Goal: Task Accomplishment & Management: Complete application form

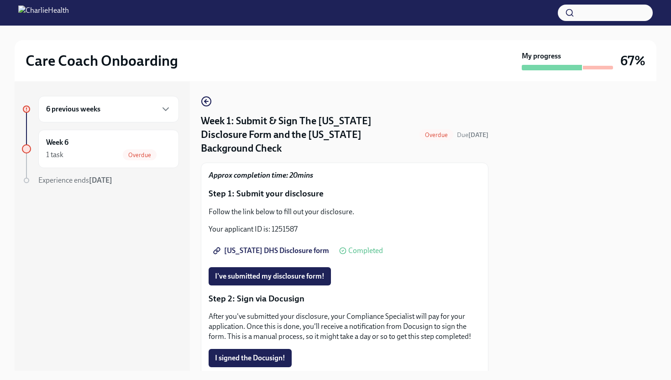
scroll to position [0, 0]
click at [275, 246] on span "[US_STATE] DHS Disclosure form" at bounding box center [272, 250] width 114 height 9
click at [260, 271] on span "I've submitted my disclosure form!" at bounding box center [270, 275] width 110 height 9
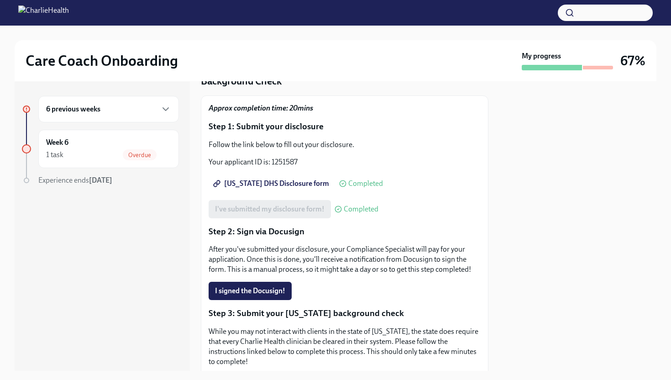
scroll to position [74, 0]
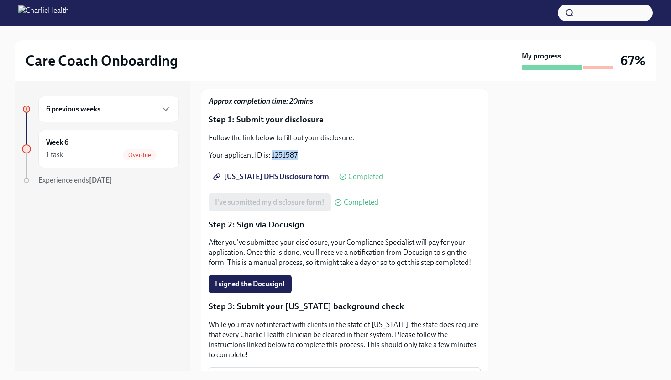
drag, startPoint x: 272, startPoint y: 142, endPoint x: 301, endPoint y: 140, distance: 29.3
click at [301, 150] on p "Your applicant ID is: 1251587" at bounding box center [345, 155] width 272 height 10
click at [257, 279] on span "I signed the Docusign!" at bounding box center [250, 283] width 70 height 9
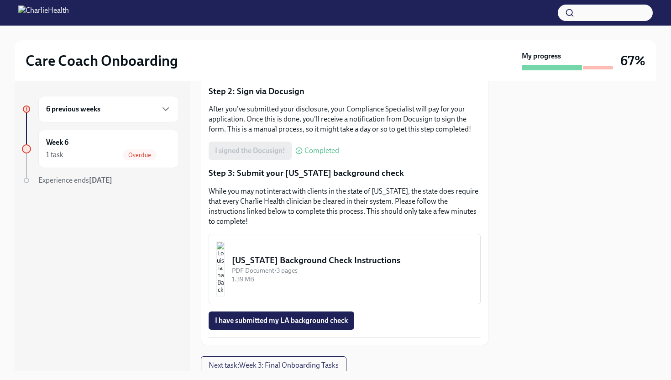
scroll to position [210, 0]
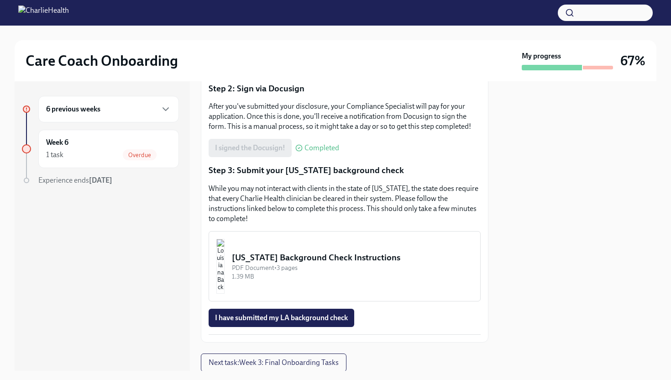
click at [312, 252] on div "Louisiana Background Check Instructions" at bounding box center [352, 258] width 241 height 12
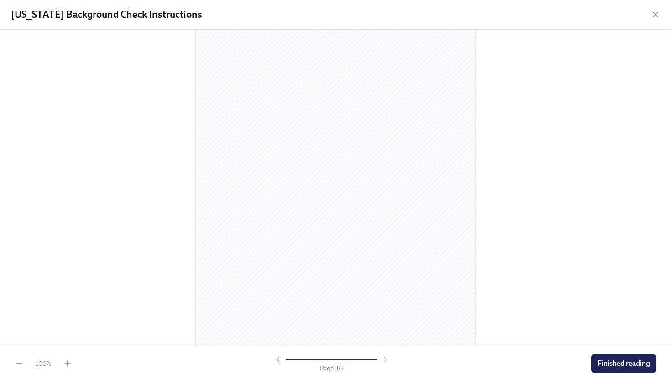
scroll to position [800, 0]
click at [626, 362] on span "Finished reading" at bounding box center [624, 363] width 52 height 9
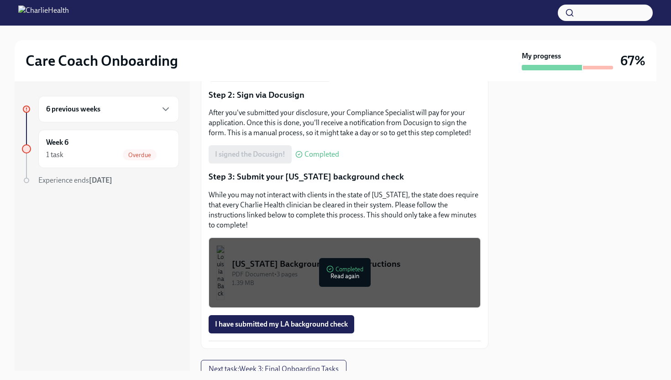
scroll to position [226, 0]
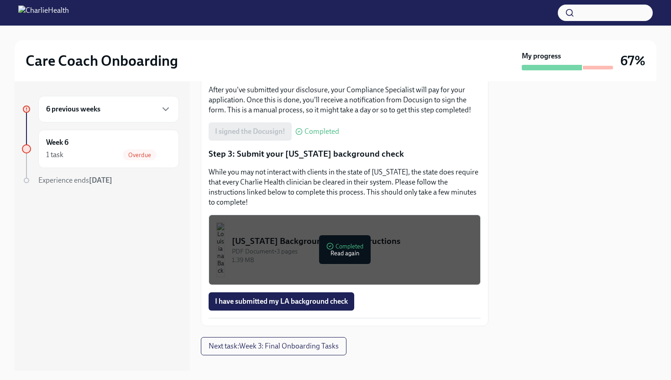
click at [531, 225] on div at bounding box center [577, 225] width 157 height 289
click at [343, 235] on div "Louisiana Background Check Instructions" at bounding box center [352, 241] width 241 height 12
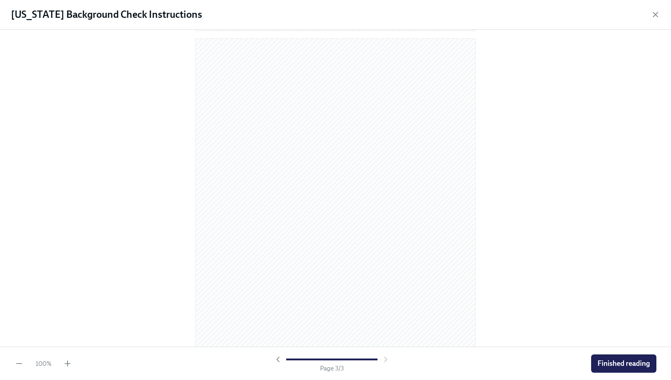
scroll to position [800, 0]
click at [624, 362] on span "Finished reading" at bounding box center [624, 363] width 52 height 9
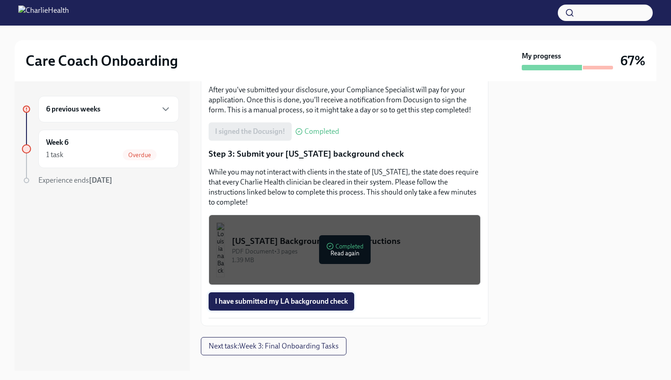
click at [252, 297] on span "I have submitted my LA background check" at bounding box center [281, 301] width 133 height 9
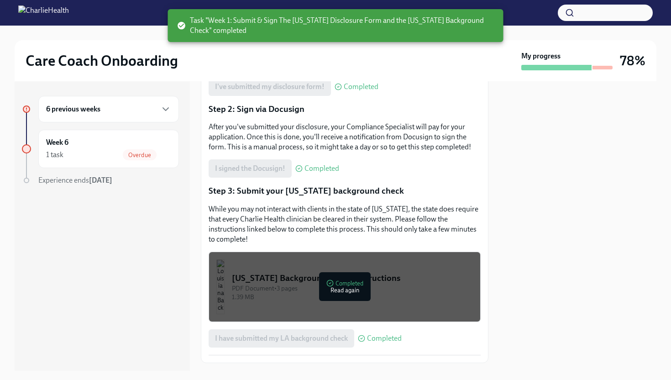
scroll to position [226, 0]
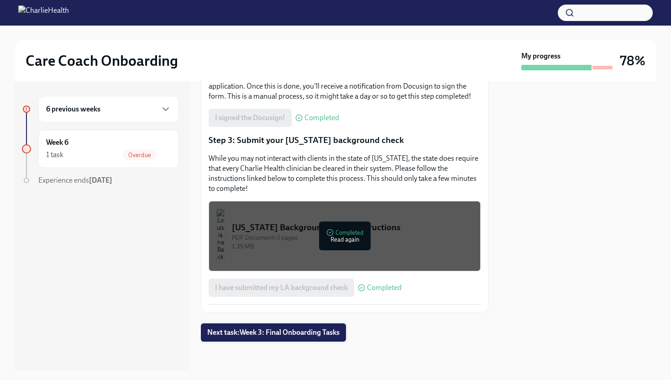
click at [250, 338] on button "Next task : Week 3: Final Onboarding Tasks" at bounding box center [273, 332] width 145 height 18
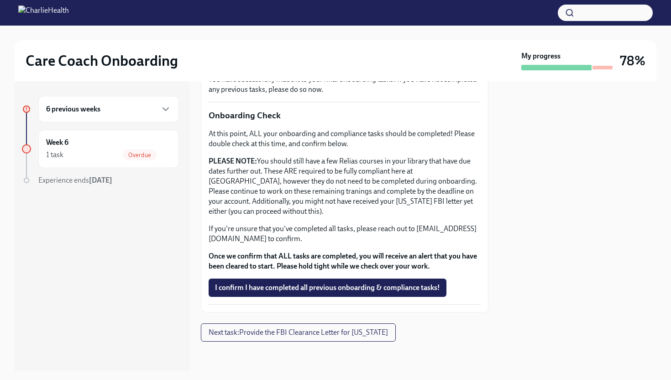
scroll to position [225, 0]
click at [90, 153] on div "1 task Overdue" at bounding box center [108, 154] width 125 height 11
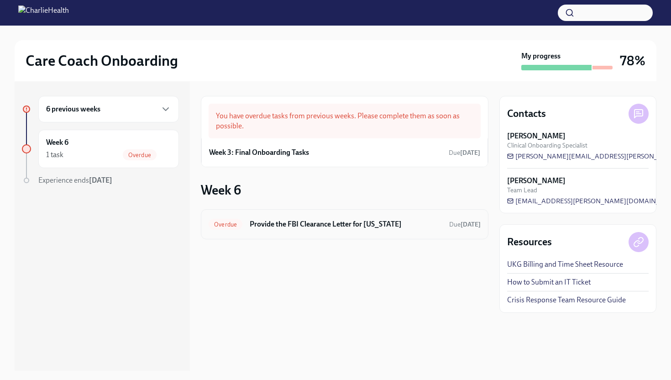
click at [278, 226] on h6 "Provide the FBI Clearance Letter for [US_STATE]" at bounding box center [346, 224] width 192 height 10
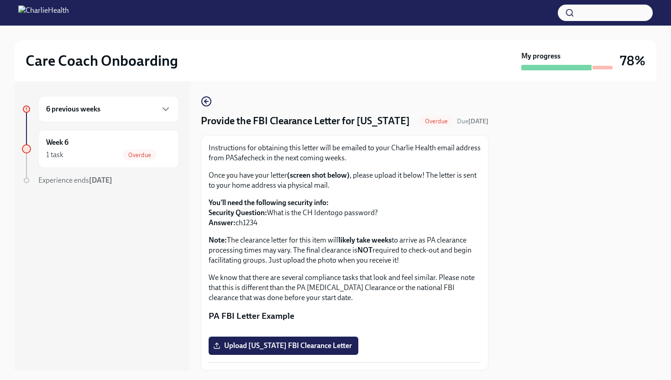
click at [138, 110] on div "6 previous weeks" at bounding box center [108, 109] width 125 height 11
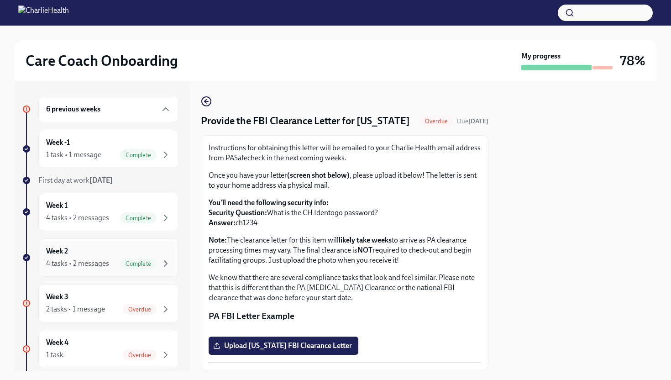
click at [83, 258] on div "4 tasks • 2 messages" at bounding box center [77, 263] width 63 height 10
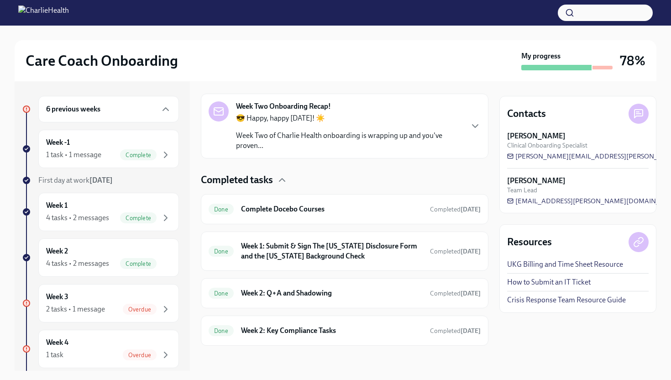
scroll to position [212, 0]
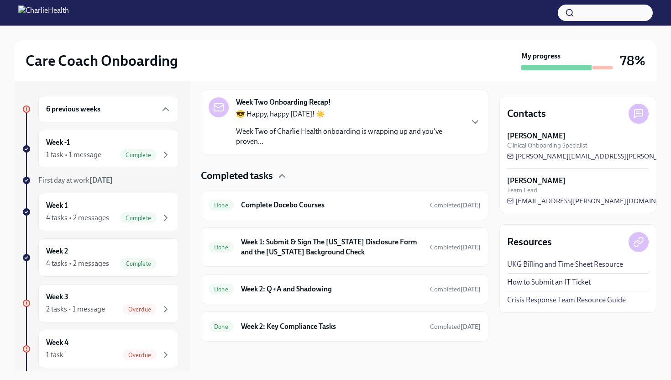
click at [320, 131] on p "Week Two of Charlie Health onboarding is wrapping up and you've proven..." at bounding box center [349, 136] width 226 height 20
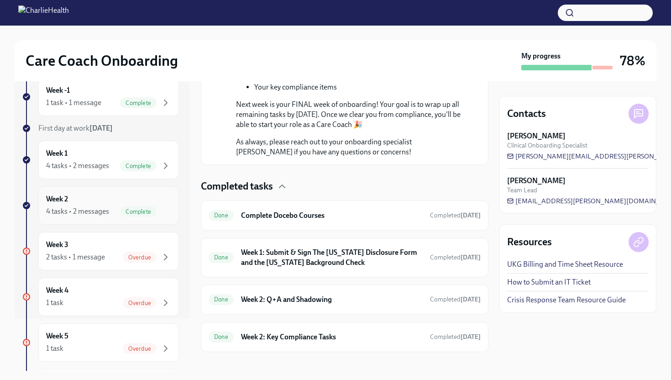
scroll to position [54, 0]
click at [84, 159] on div "4 tasks • 2 messages" at bounding box center [77, 164] width 63 height 10
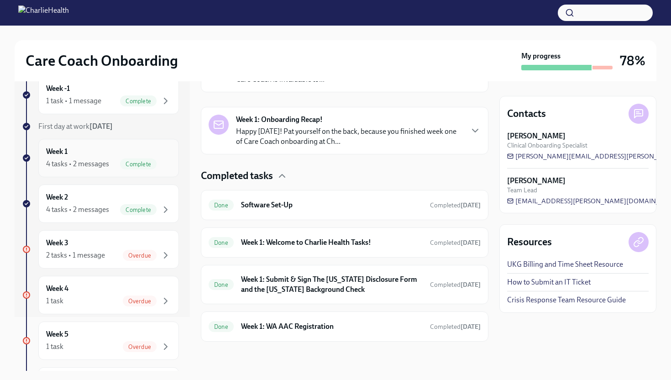
scroll to position [187, 0]
click at [293, 137] on p "Happy Friday! Pat yourself on the back, because you finished week one of Care C…" at bounding box center [349, 136] width 226 height 20
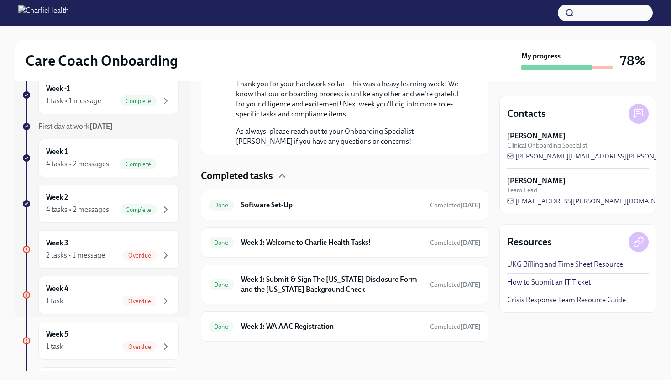
scroll to position [439, 0]
click at [86, 245] on div "Week 3 2 tasks • 1 message Overdue" at bounding box center [108, 249] width 125 height 23
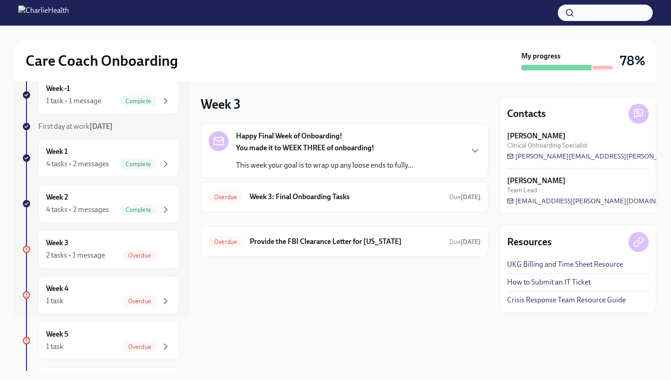
click at [395, 151] on p "You made it to WEEK THREE of onboarding!" at bounding box center [324, 148] width 177 height 10
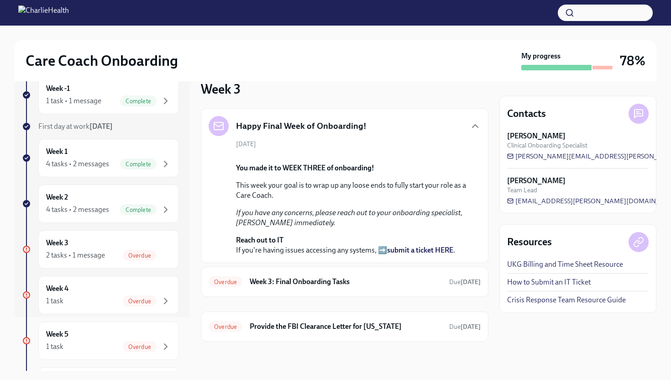
scroll to position [130, 0]
click at [317, 281] on h6 "Week 3: Final Onboarding Tasks" at bounding box center [346, 282] width 192 height 10
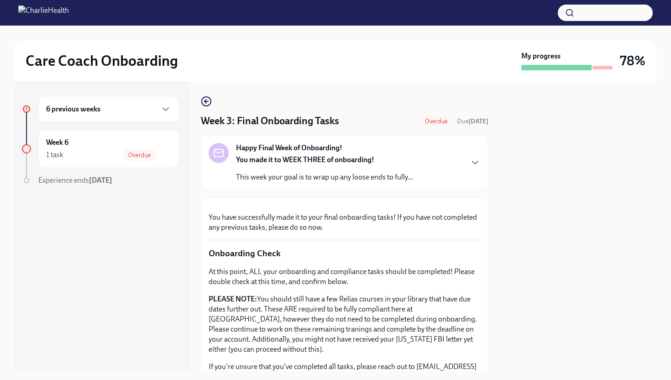
click at [99, 107] on h6 "6 previous weeks" at bounding box center [73, 109] width 54 height 10
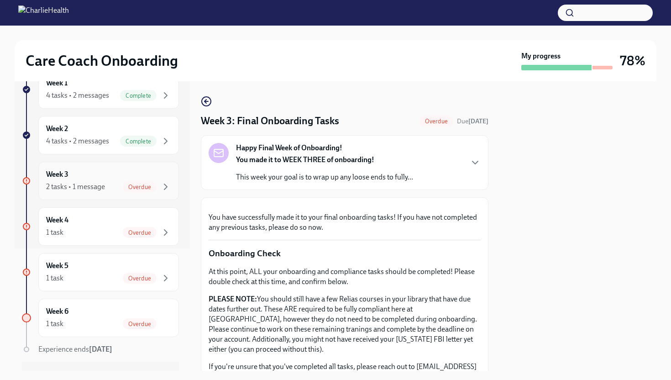
scroll to position [120, 0]
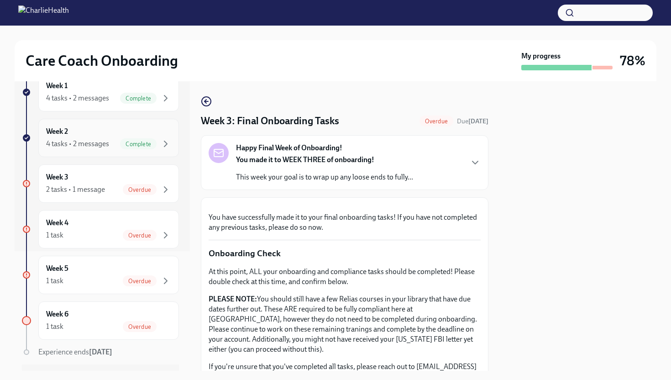
click at [122, 146] on span "Complete" at bounding box center [138, 144] width 37 height 7
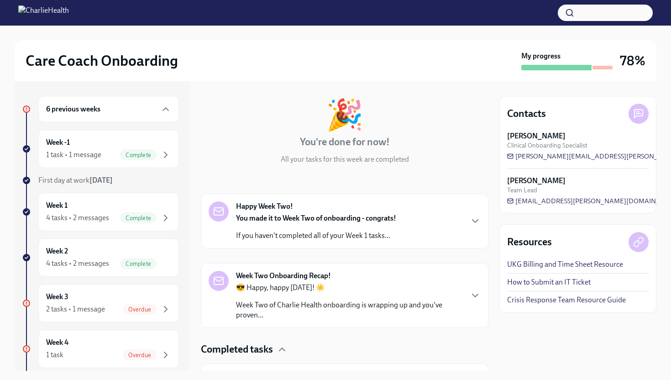
scroll to position [39, 0]
click at [303, 221] on strong "You made it to Week Two of onboarding - congrats!" at bounding box center [316, 217] width 160 height 9
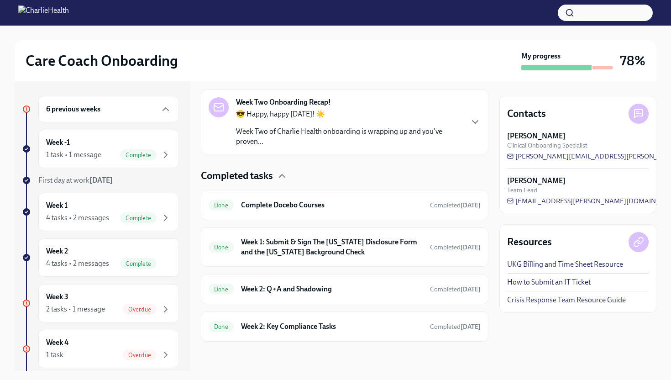
scroll to position [442, 0]
click at [303, 147] on div "😎 Happy, happy Friday! ☀️ Week Two of Charlie Health onboarding is wrapping up …" at bounding box center [349, 127] width 226 height 37
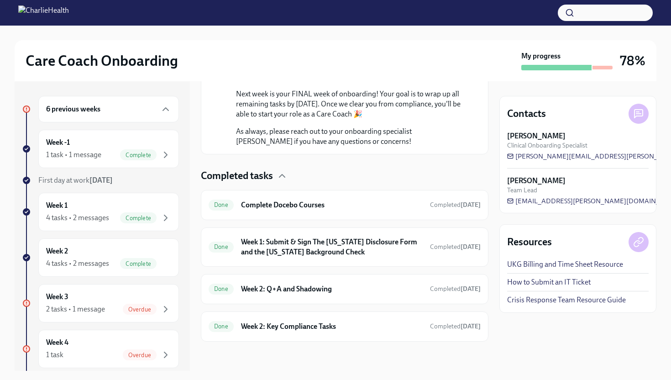
scroll to position [833, 0]
click at [87, 300] on div "Week 3 2 tasks • 1 message Overdue" at bounding box center [108, 303] width 125 height 23
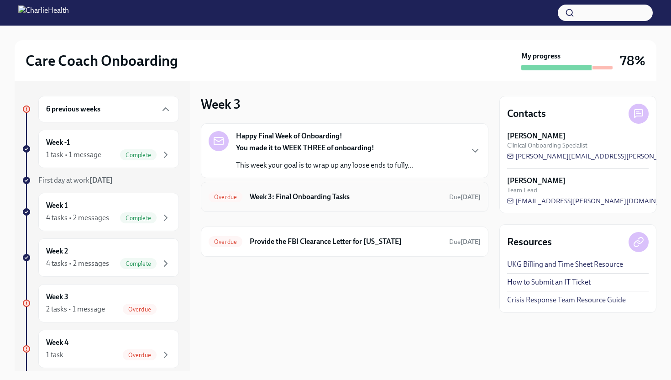
click at [283, 194] on h6 "Week 3: Final Onboarding Tasks" at bounding box center [346, 197] width 192 height 10
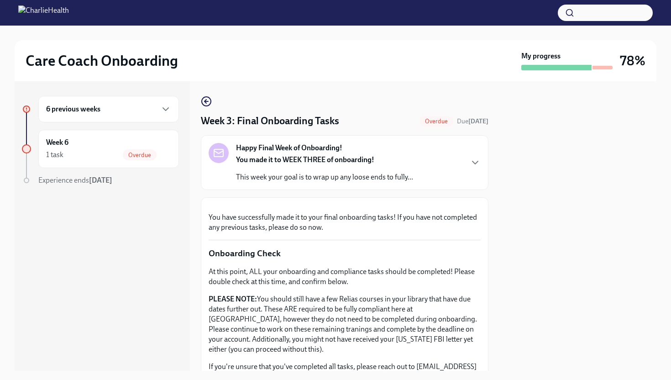
click at [330, 168] on div "You made it to WEEK THREE of onboarding! This week your goal is to wrap up any …" at bounding box center [324, 168] width 177 height 27
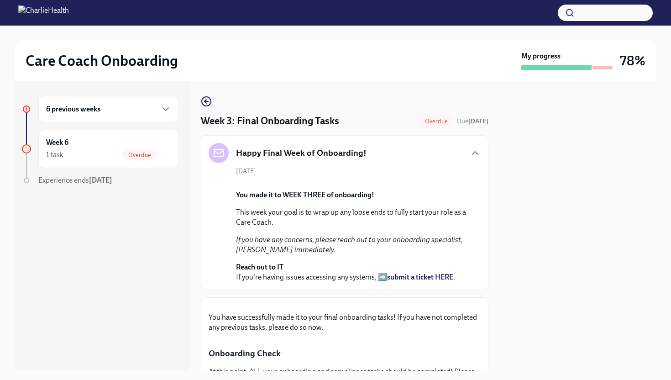
click at [345, 110] on div "Week 3: Final Onboarding Tasks Overdue Due Aug 30th Happy Final Week of Onboard…" at bounding box center [345, 323] width 288 height 454
click at [306, 121] on h4 "Week 3: Final Onboarding Tasks" at bounding box center [270, 121] width 138 height 14
click at [121, 151] on div "1 task Overdue" at bounding box center [108, 154] width 125 height 11
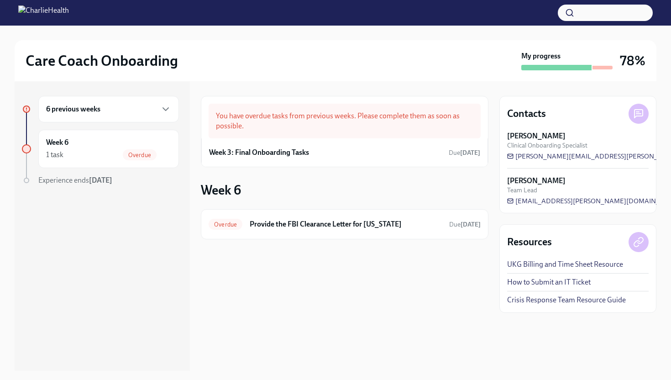
click at [123, 110] on div "6 previous weeks" at bounding box center [108, 109] width 125 height 11
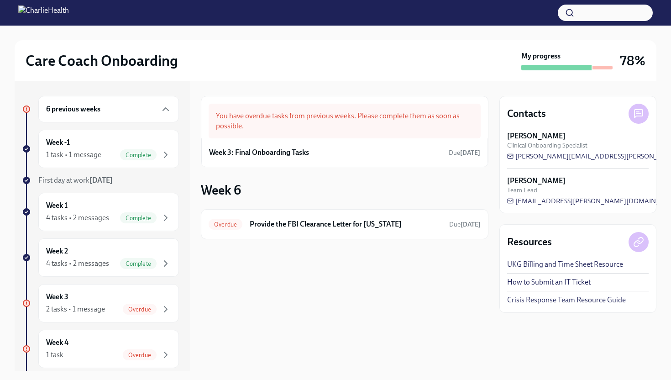
click at [104, 112] on div "6 previous weeks" at bounding box center [108, 109] width 125 height 11
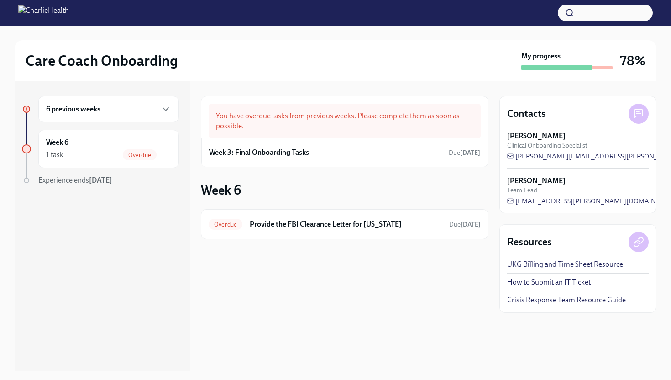
click at [104, 112] on div "6 previous weeks" at bounding box center [108, 109] width 125 height 11
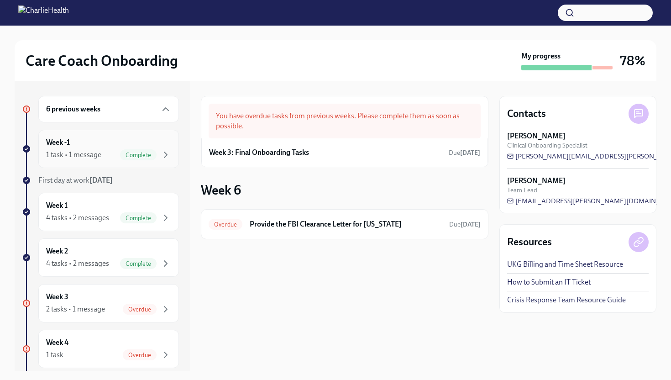
click at [101, 150] on div "1 task • 1 message Complete" at bounding box center [108, 154] width 125 height 11
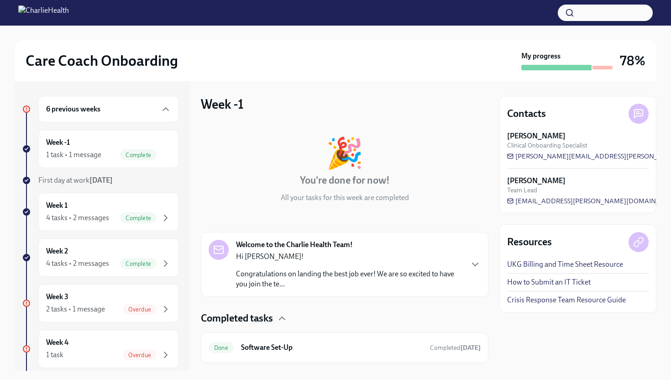
scroll to position [21, 0]
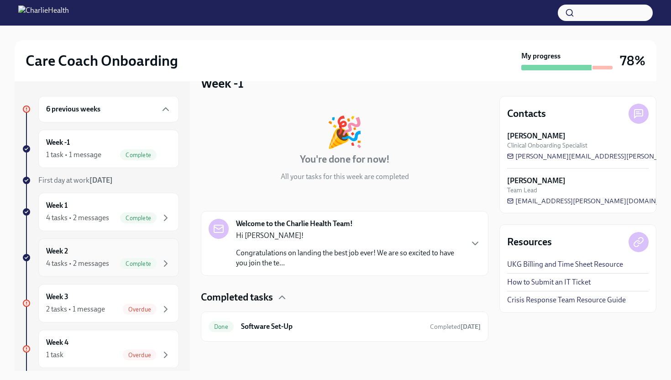
click at [80, 255] on div "Week 2 4 tasks • 2 messages Complete" at bounding box center [108, 257] width 125 height 23
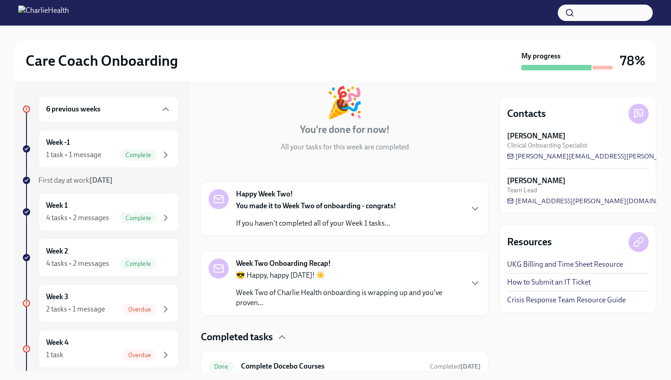
scroll to position [52, 0]
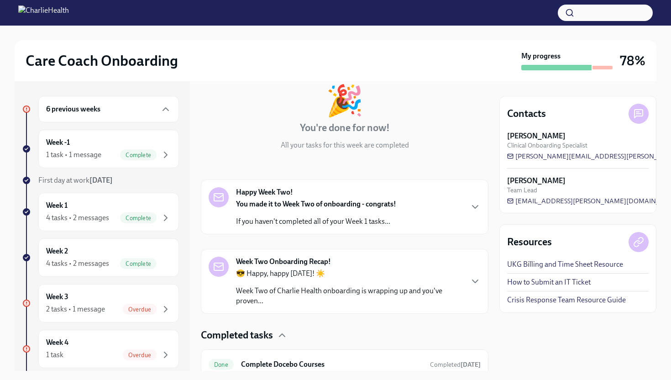
click at [374, 205] on strong "You made it to Week Two of onboarding - congrats!" at bounding box center [316, 203] width 160 height 9
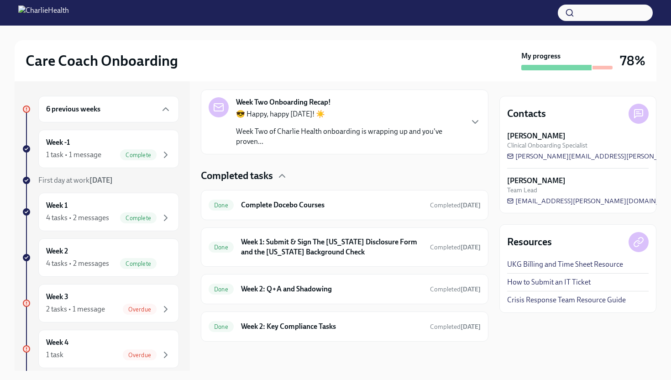
scroll to position [539, 0]
click at [298, 244] on h6 "Week 1: Submit & Sign The Utah Disclosure Form and the Louisiana Background Che…" at bounding box center [332, 247] width 182 height 20
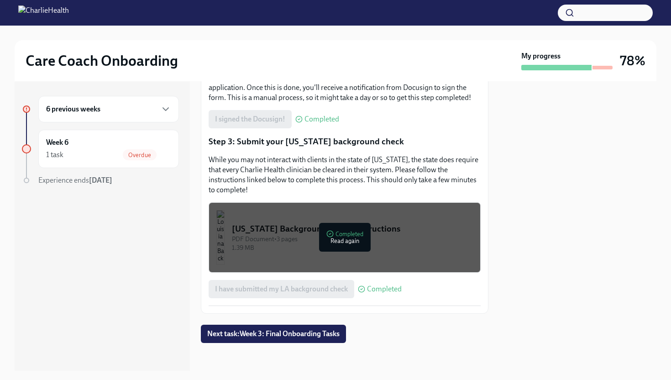
scroll to position [226, 0]
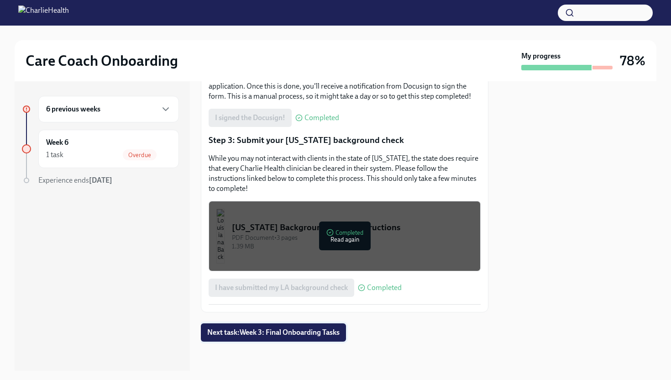
click at [266, 329] on span "Next task : Week 3: Final Onboarding Tasks" at bounding box center [273, 332] width 132 height 9
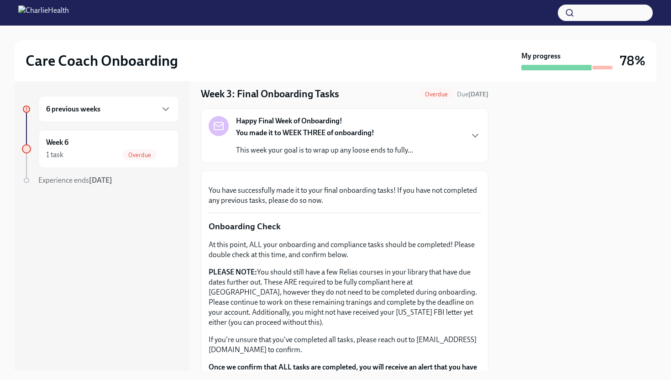
scroll to position [17, 0]
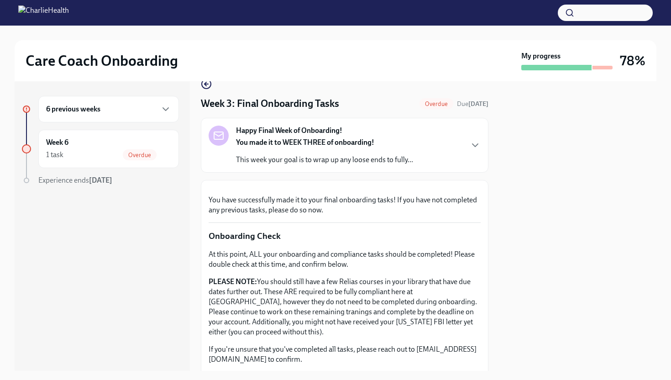
click at [94, 110] on h6 "6 previous weeks" at bounding box center [73, 109] width 54 height 10
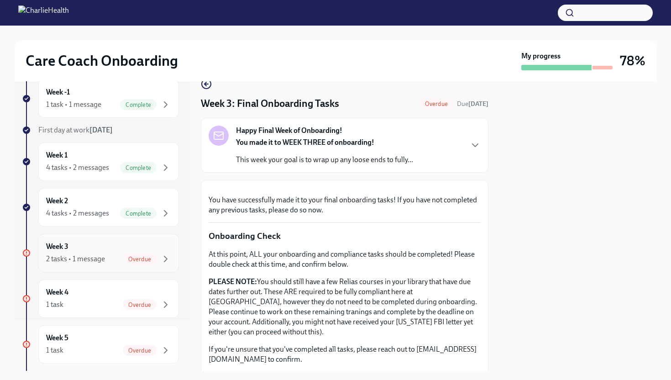
scroll to position [51, 0]
click at [126, 296] on div "Week 4 1 task Overdue" at bounding box center [108, 297] width 125 height 23
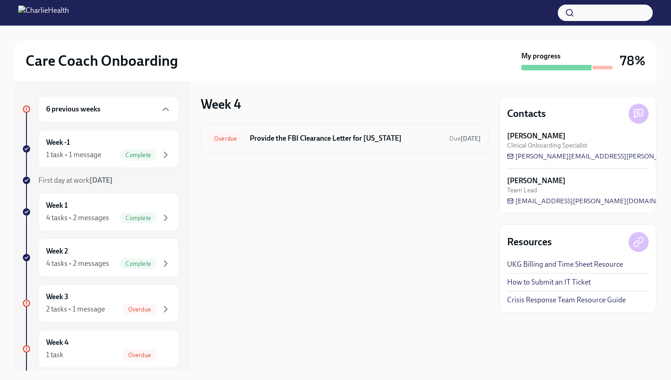
click at [306, 141] on h6 "Provide the FBI Clearance Letter for [US_STATE]" at bounding box center [346, 138] width 192 height 10
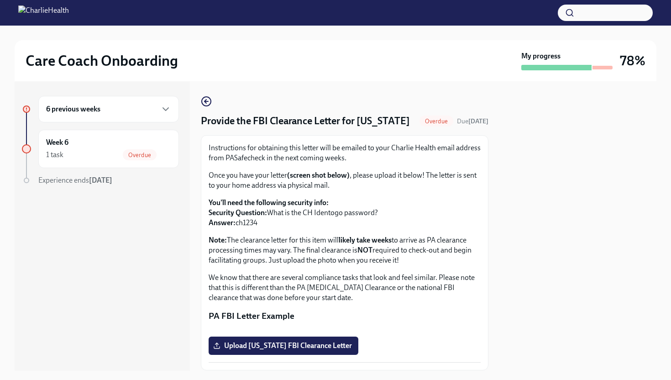
click at [109, 109] on div "6 previous weeks" at bounding box center [108, 109] width 125 height 11
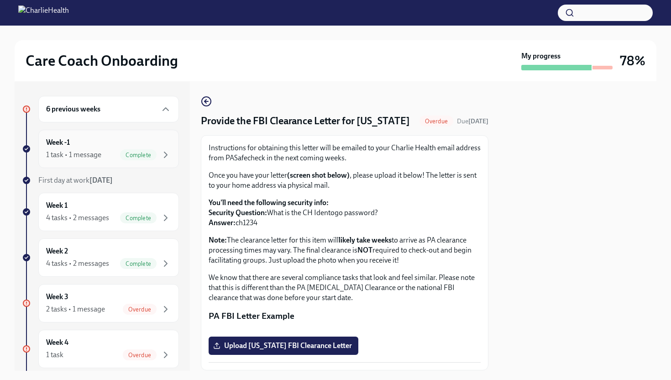
click at [92, 153] on div "1 task • 1 message" at bounding box center [73, 155] width 55 height 10
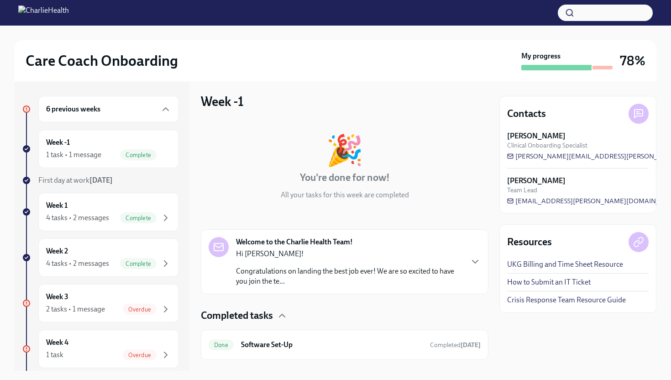
scroll to position [21, 0]
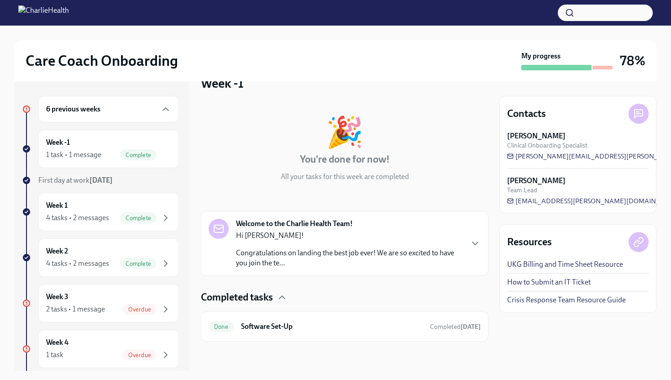
click at [356, 246] on div "Hi Charlee! Congratulations on landing the best job ever! We are so excited to …" at bounding box center [349, 249] width 226 height 37
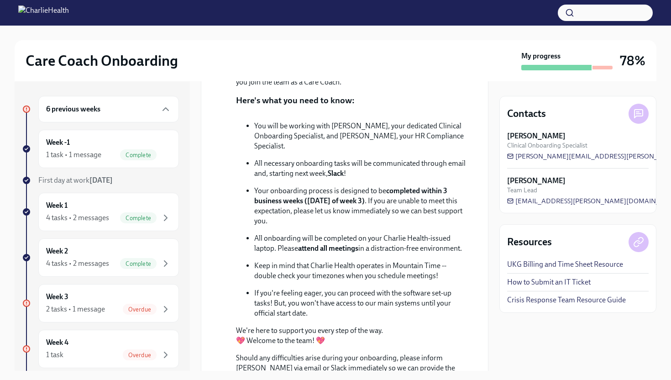
scroll to position [418, 0]
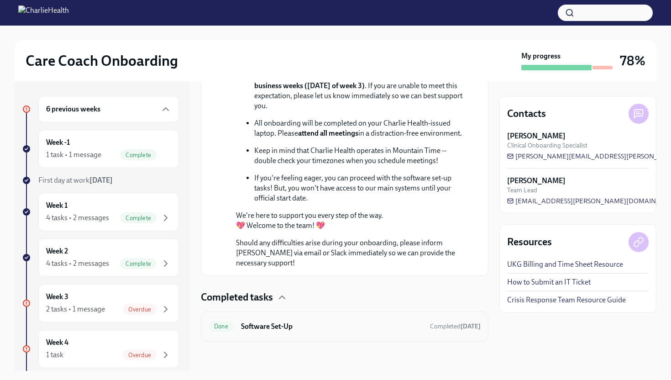
click at [291, 329] on h6 "Software Set-Up" at bounding box center [332, 326] width 182 height 10
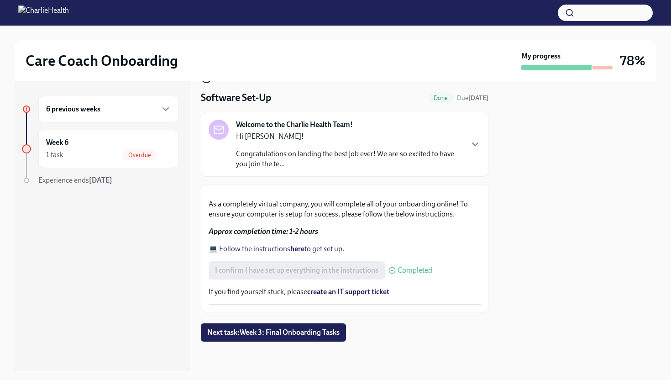
scroll to position [205, 0]
click at [122, 108] on div "6 previous weeks" at bounding box center [108, 109] width 125 height 11
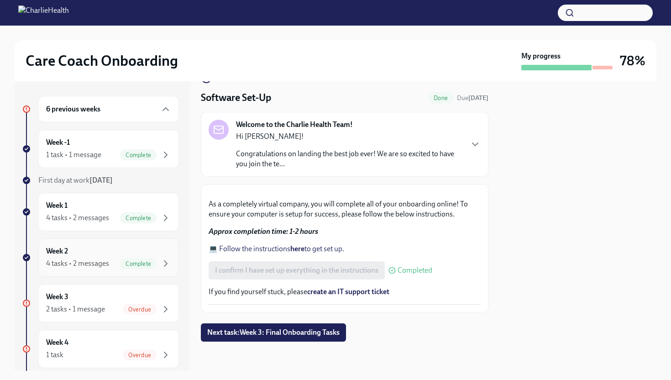
click at [85, 255] on div "Week 2 4 tasks • 2 messages Complete" at bounding box center [108, 257] width 125 height 23
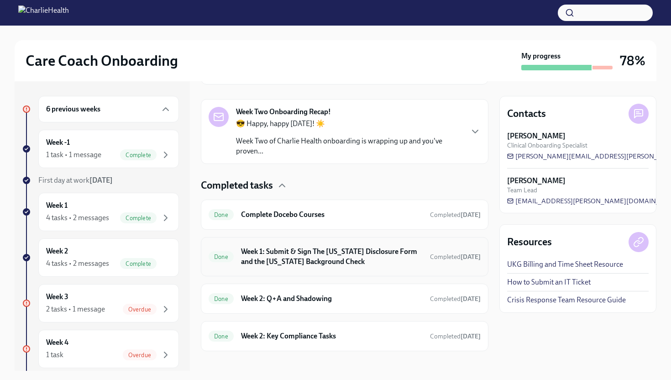
scroll to position [212, 0]
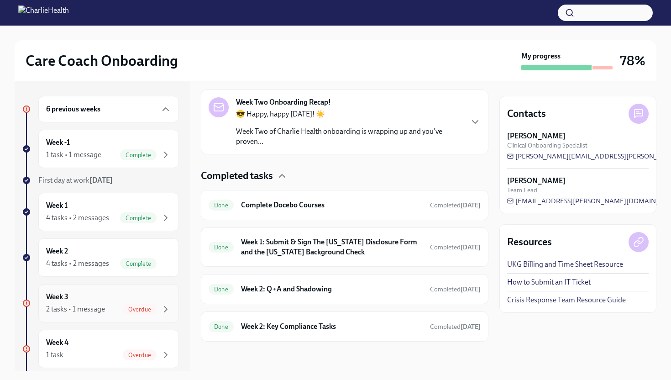
click at [103, 306] on div "2 tasks • 1 message" at bounding box center [75, 309] width 59 height 10
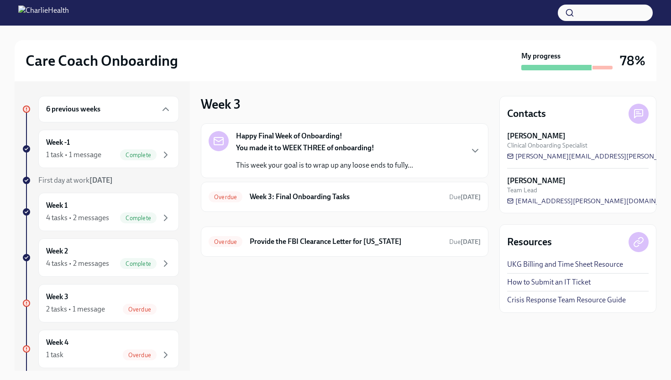
click at [111, 107] on div "6 previous weeks" at bounding box center [108, 109] width 125 height 11
